Goal: Information Seeking & Learning: Learn about a topic

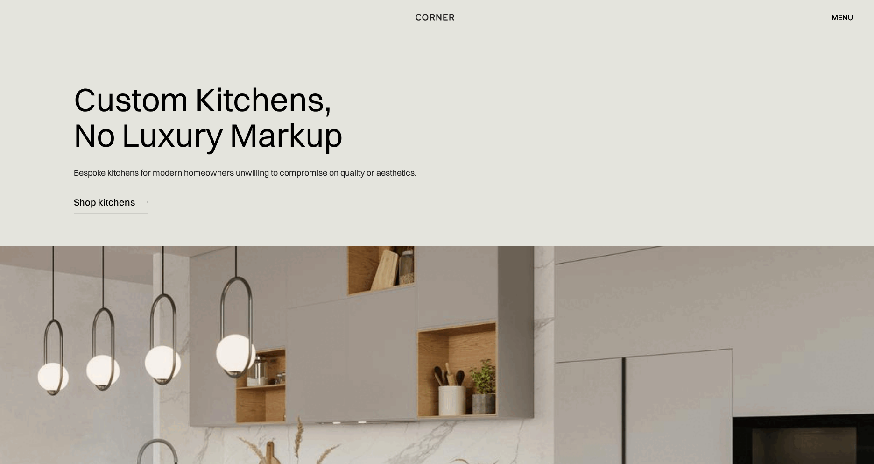
scroll to position [14, 0]
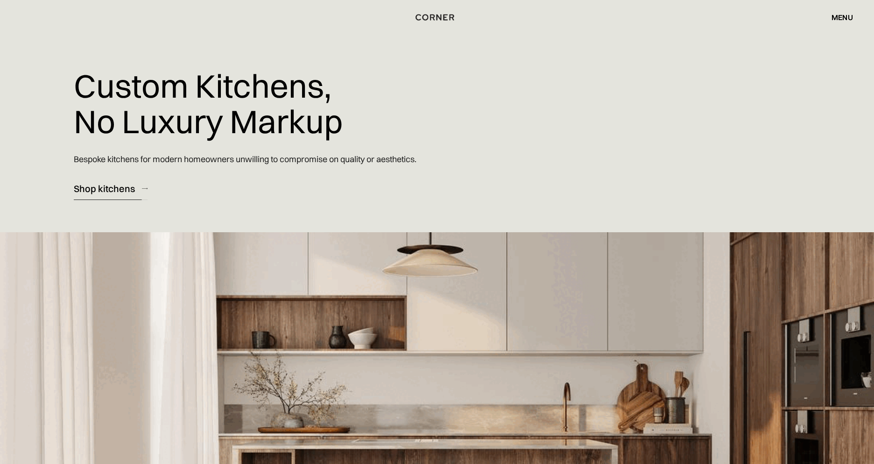
click at [110, 188] on div "Shop kitchens" at bounding box center [104, 188] width 61 height 13
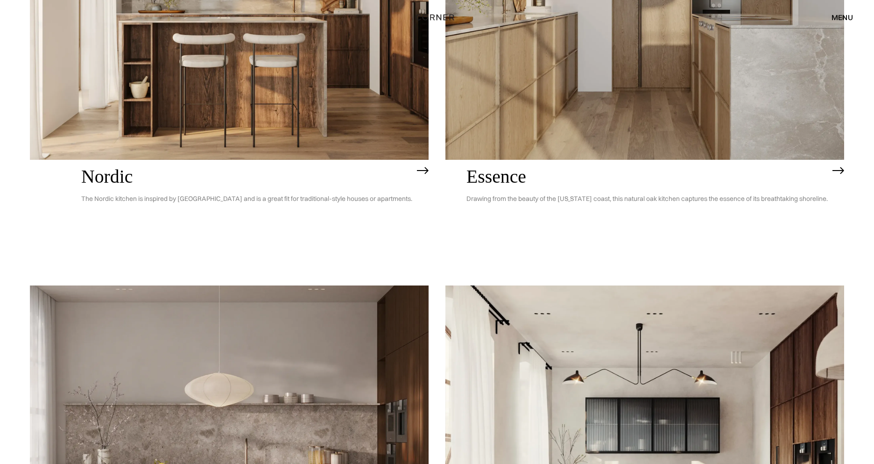
scroll to position [267, 0]
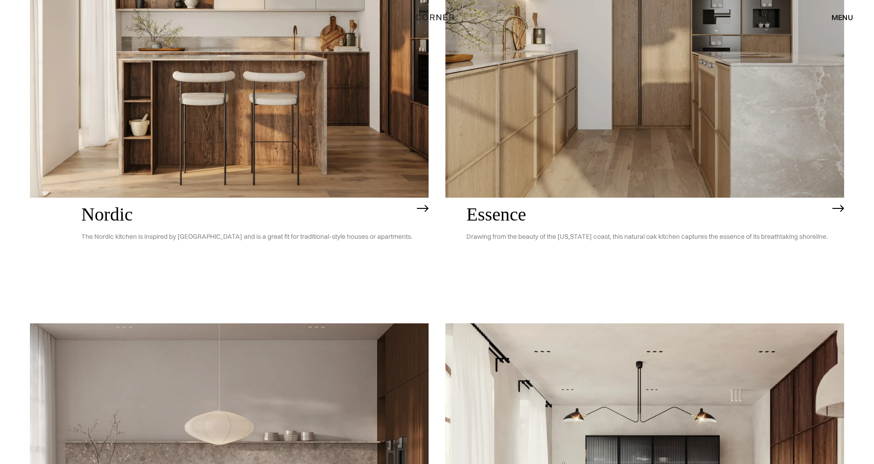
click at [653, 85] on img at bounding box center [644, 38] width 399 height 319
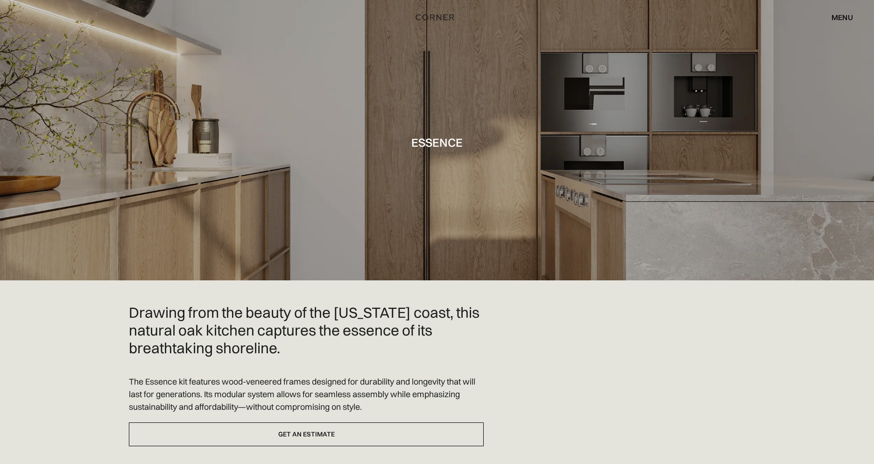
click at [848, 19] on div "menu" at bounding box center [841, 17] width 21 height 7
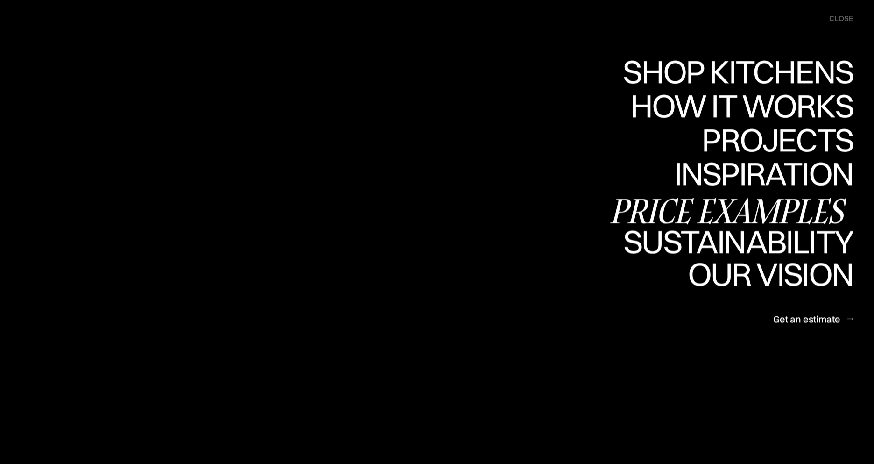
click at [729, 211] on div "Price examples" at bounding box center [730, 210] width 245 height 33
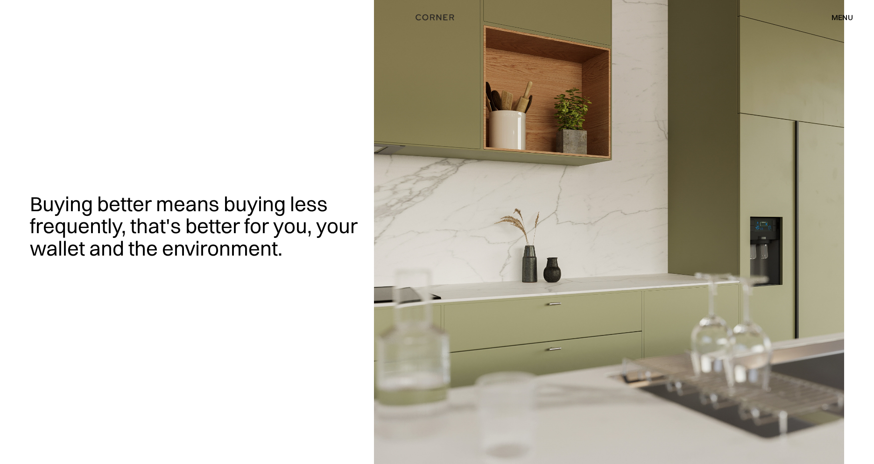
click at [833, 21] on div "menu" at bounding box center [841, 17] width 21 height 7
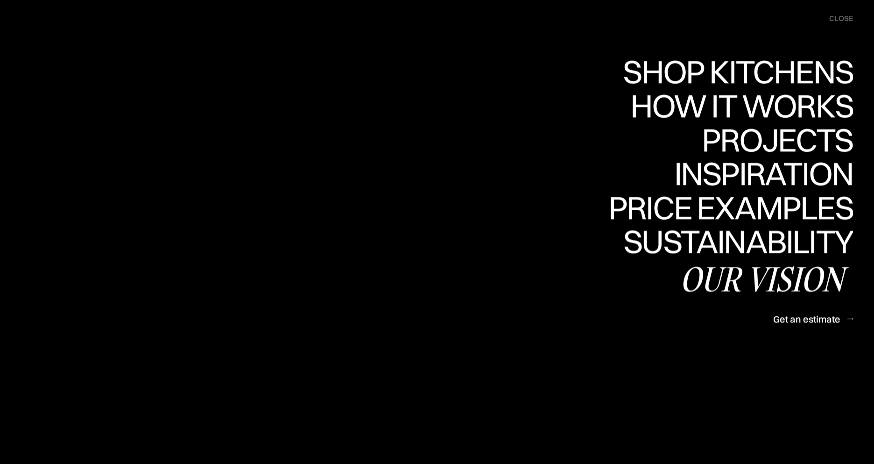
click at [739, 271] on div "Our vision" at bounding box center [766, 278] width 173 height 33
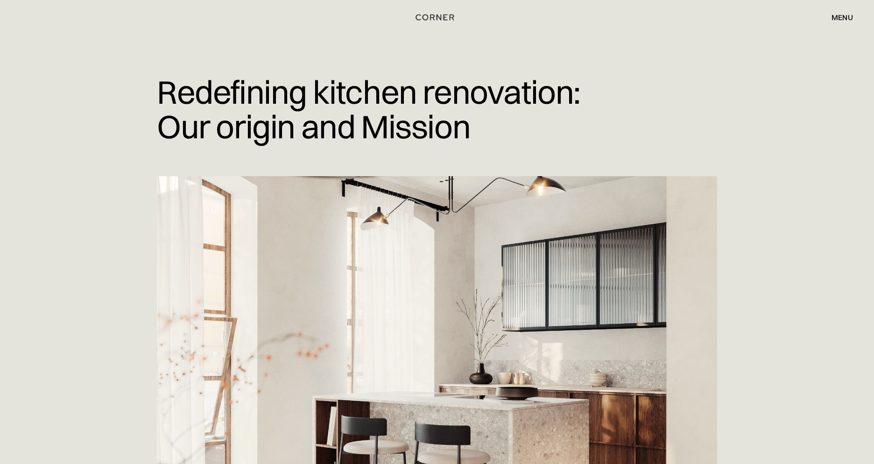
click at [843, 16] on div "menu" at bounding box center [841, 17] width 21 height 7
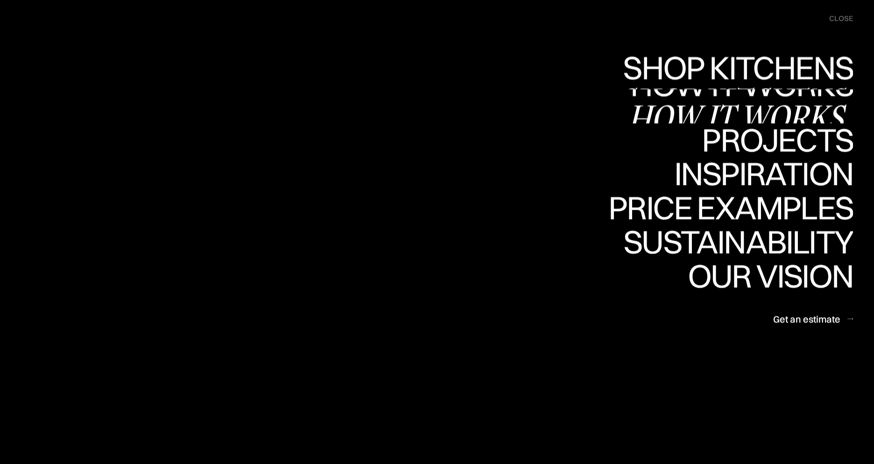
click at [770, 98] on link "How it works How it works" at bounding box center [740, 106] width 225 height 34
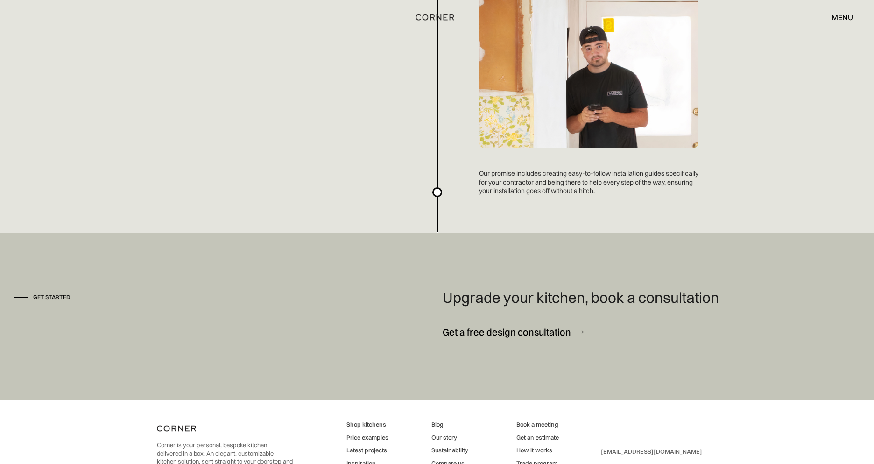
scroll to position [2494, 0]
